Goal: Task Accomplishment & Management: Manage account settings

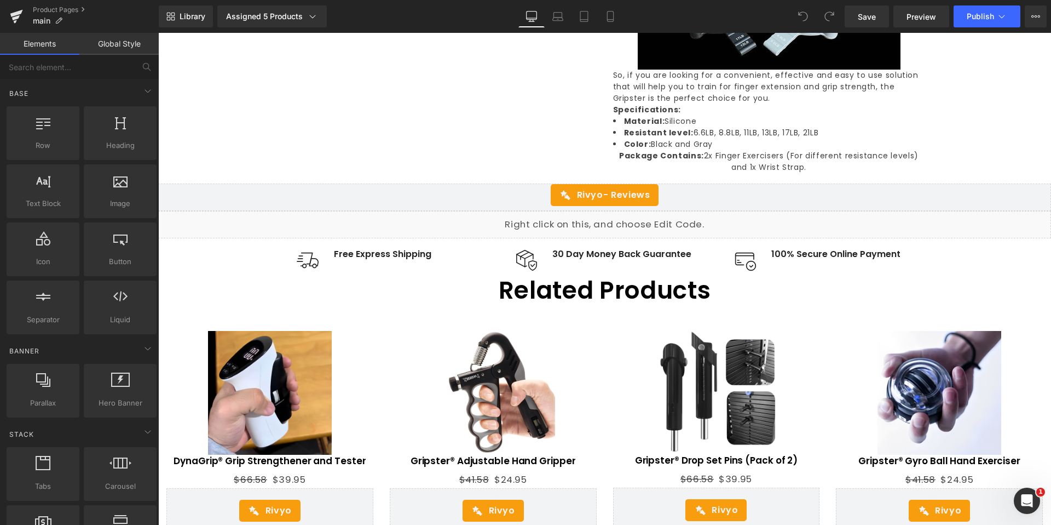
scroll to position [1807, 0]
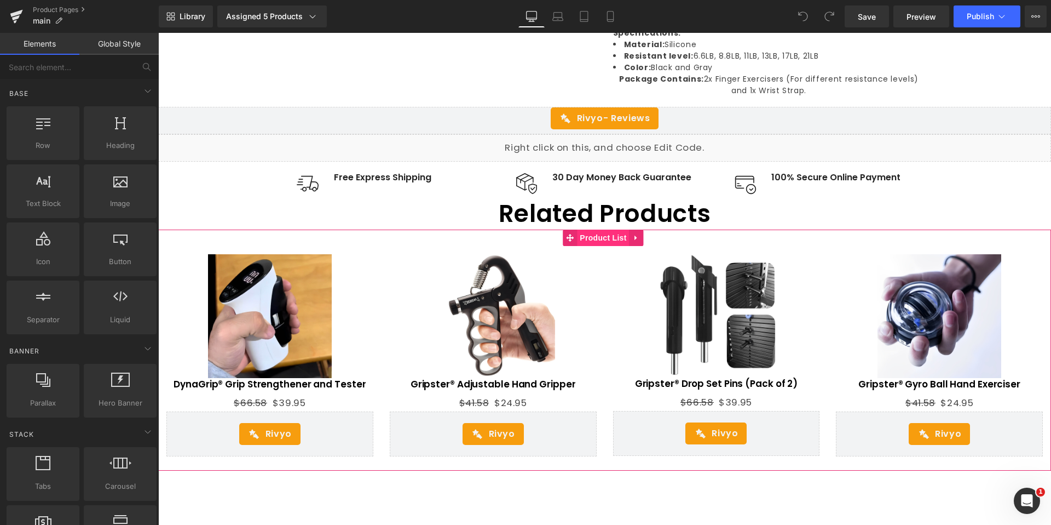
click at [602, 229] on span "Product List" at bounding box center [603, 237] width 52 height 16
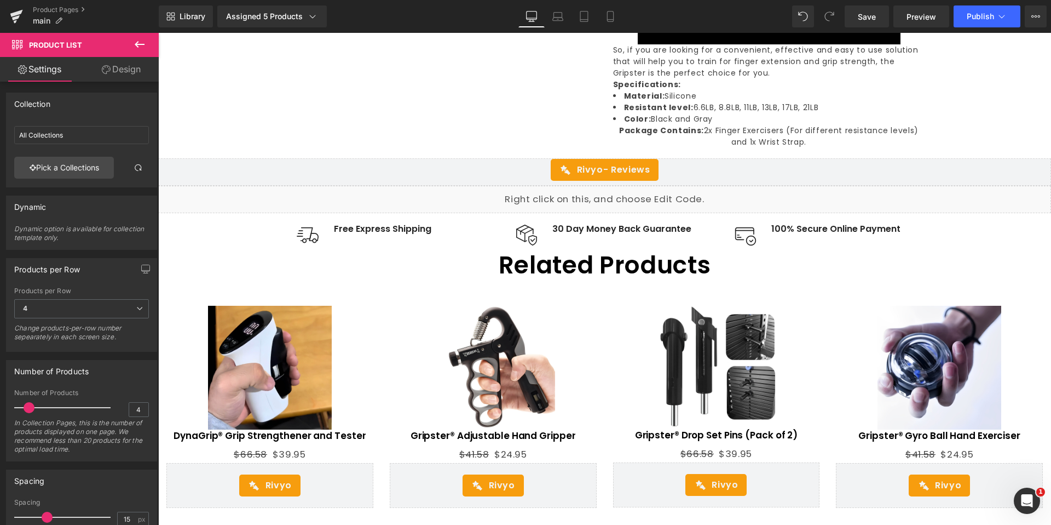
scroll to position [1643, 0]
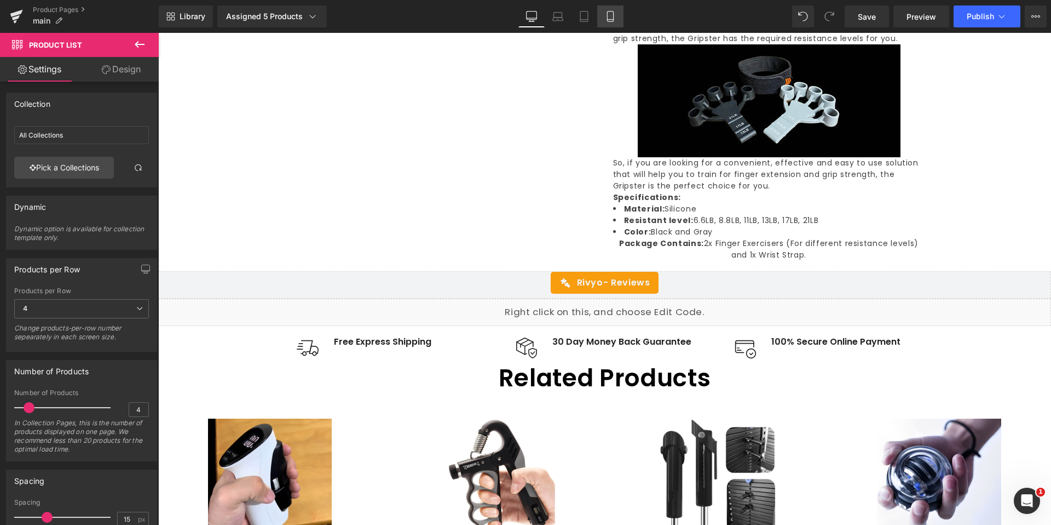
click at [612, 20] on icon at bounding box center [610, 16] width 11 height 11
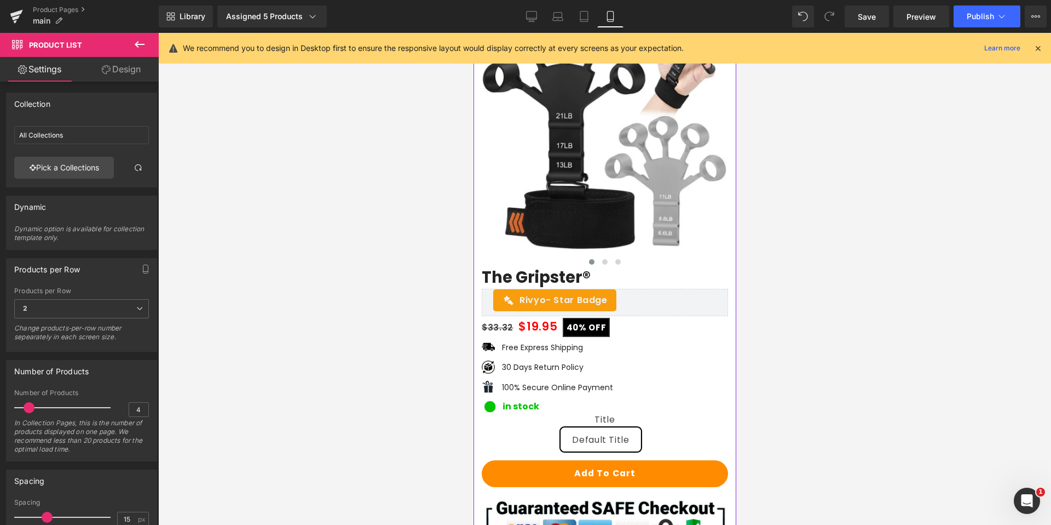
scroll to position [0, 0]
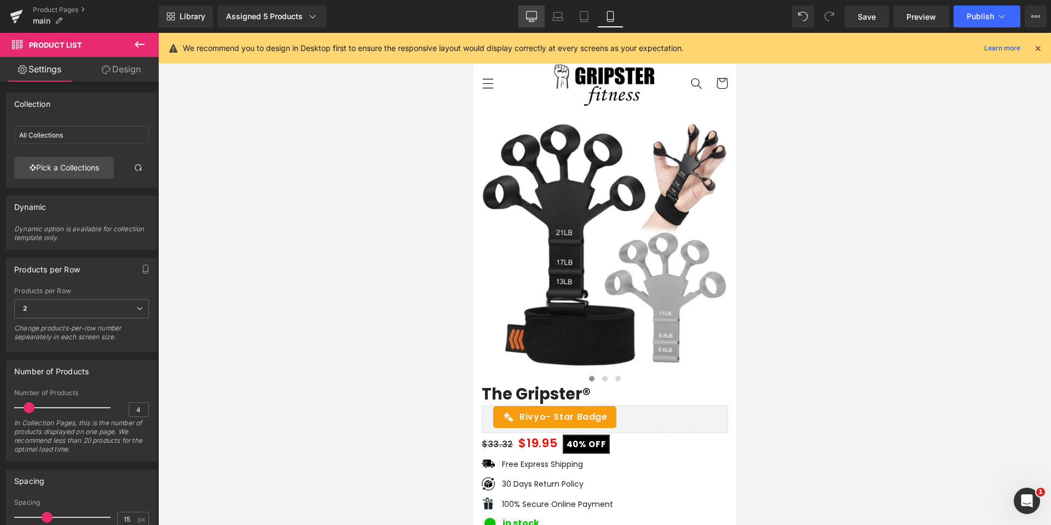
click at [534, 20] on icon at bounding box center [532, 15] width 10 height 8
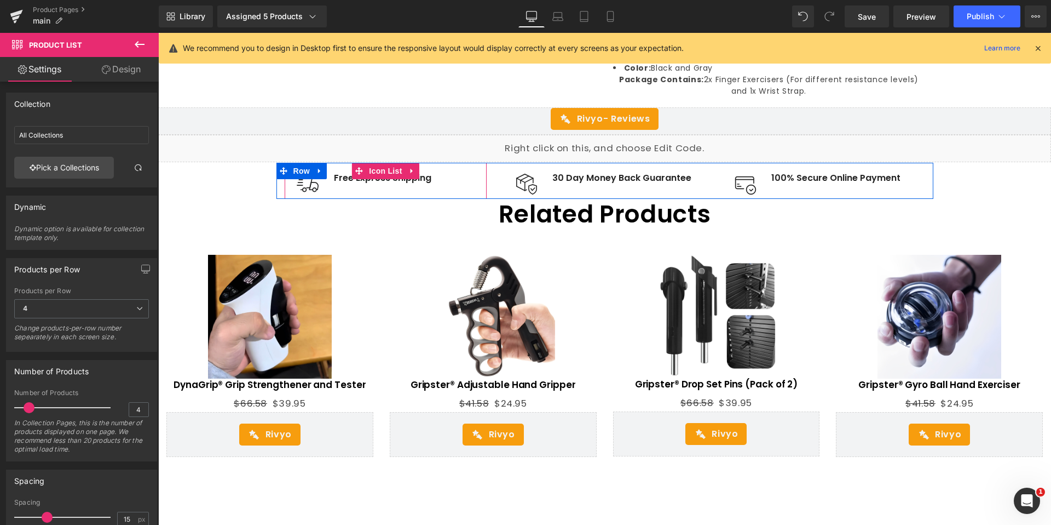
scroll to position [1807, 0]
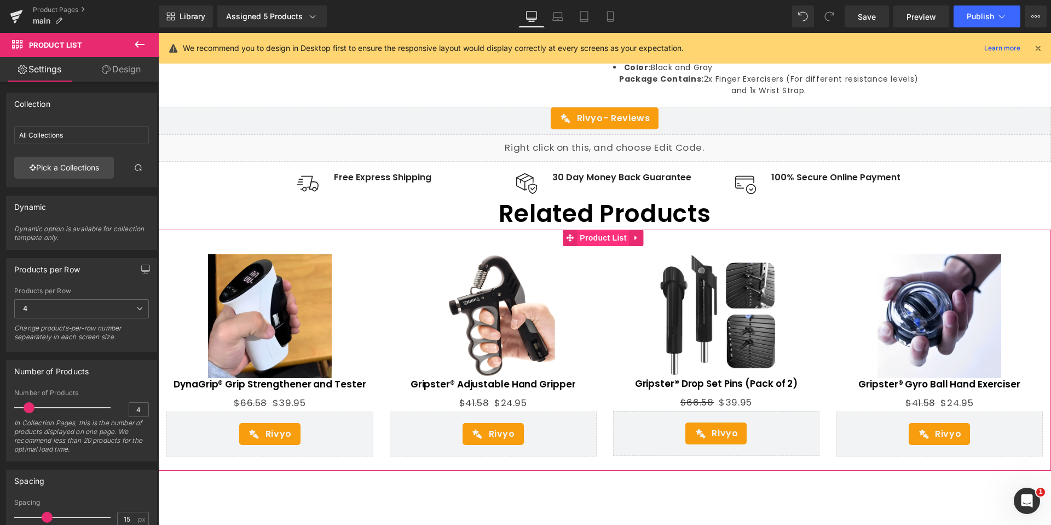
click at [611, 229] on span "Product List" at bounding box center [603, 237] width 52 height 16
click at [874, 23] on link "Save" at bounding box center [867, 16] width 44 height 22
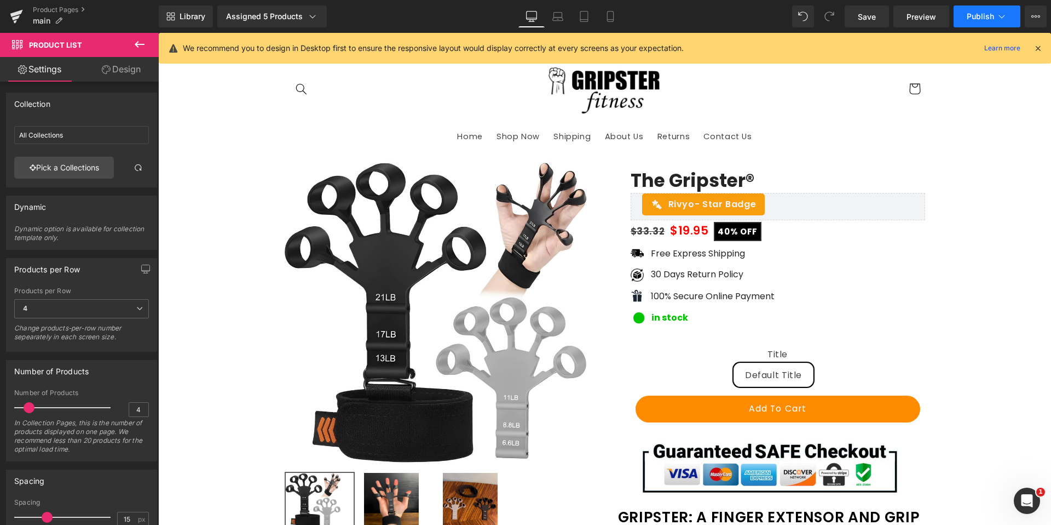
click at [982, 13] on span "Publish" at bounding box center [980, 16] width 27 height 9
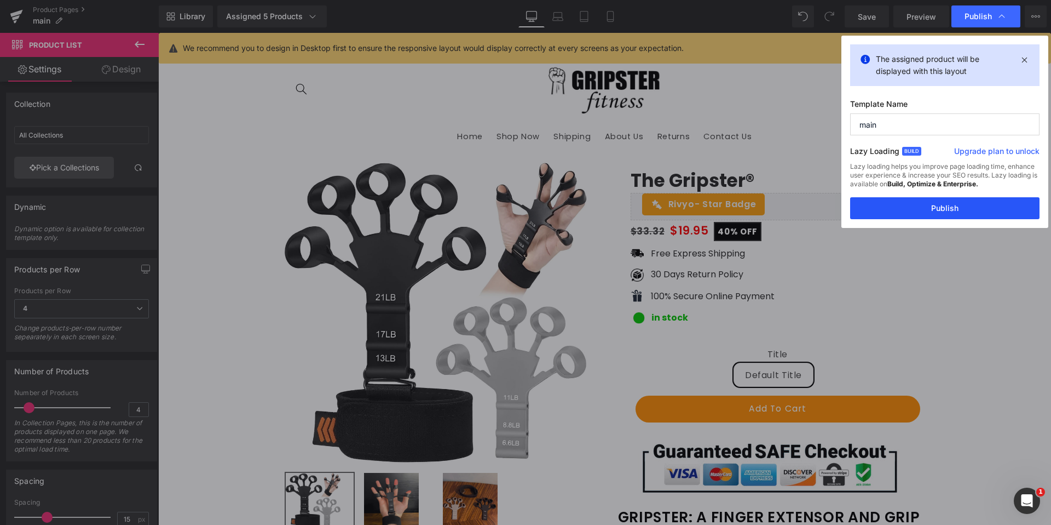
click at [953, 210] on button "Publish" at bounding box center [944, 208] width 189 height 22
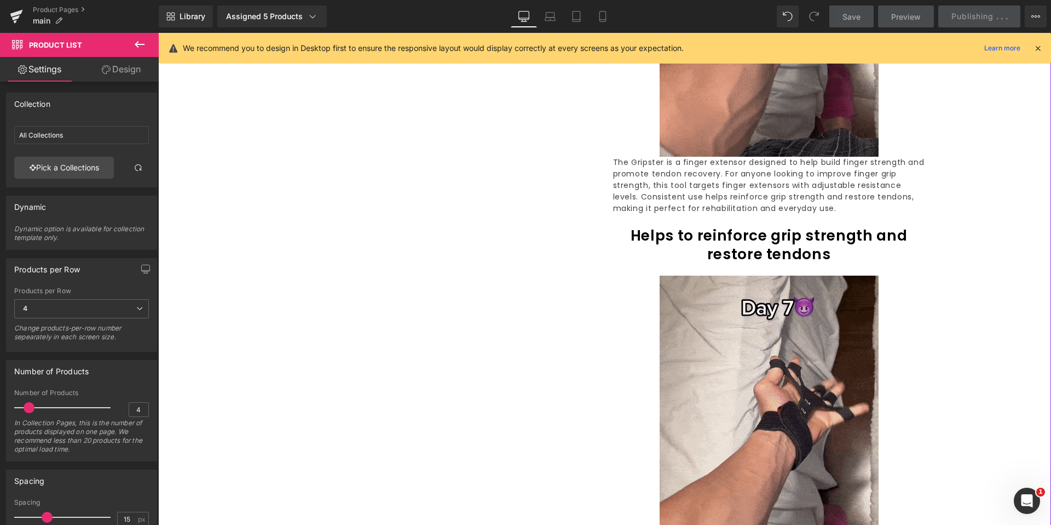
scroll to position [821, 0]
